Goal: Transaction & Acquisition: Purchase product/service

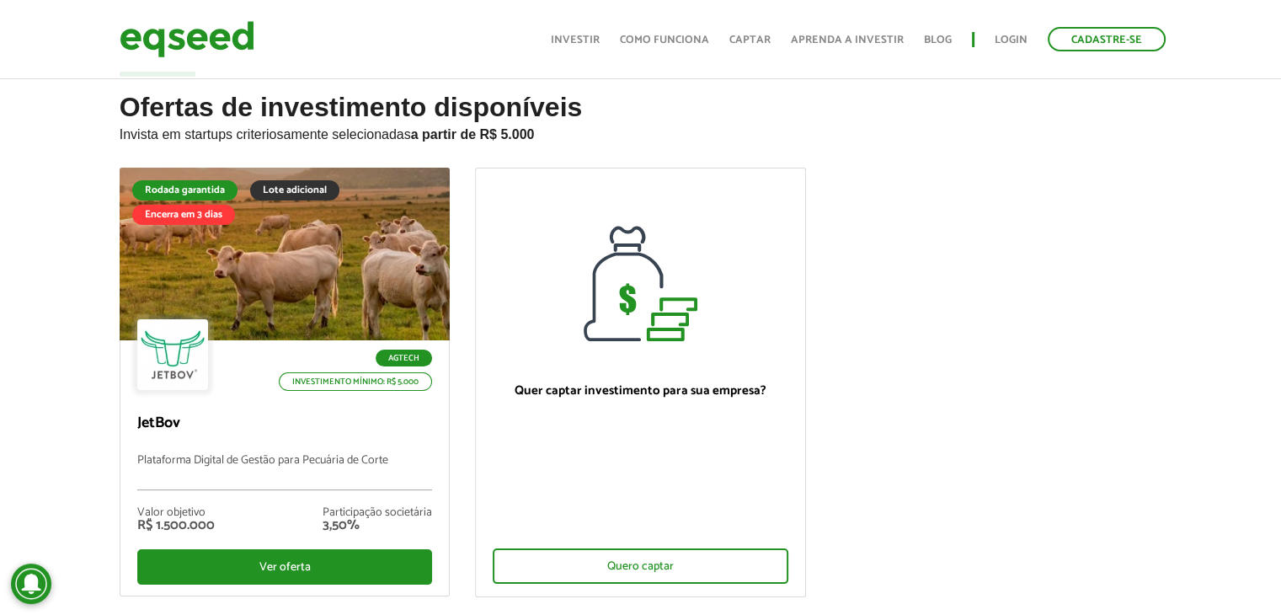
scroll to position [67, 0]
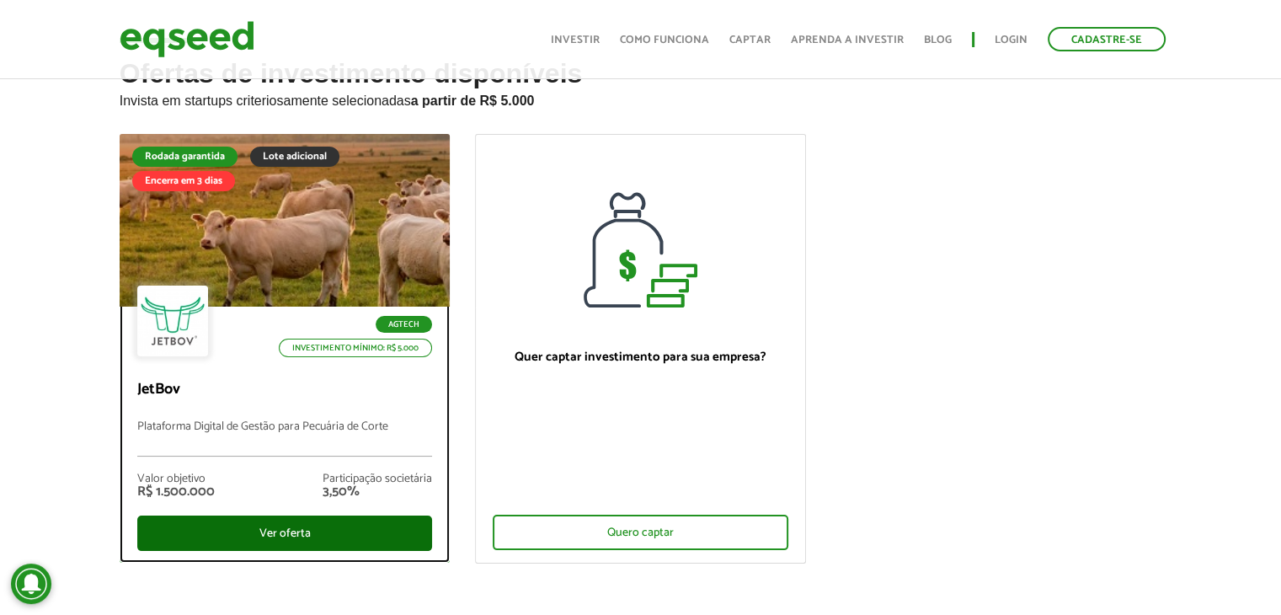
click at [272, 527] on div "Ver oferta" at bounding box center [285, 533] width 296 height 35
